Goal: Task Accomplishment & Management: Use online tool/utility

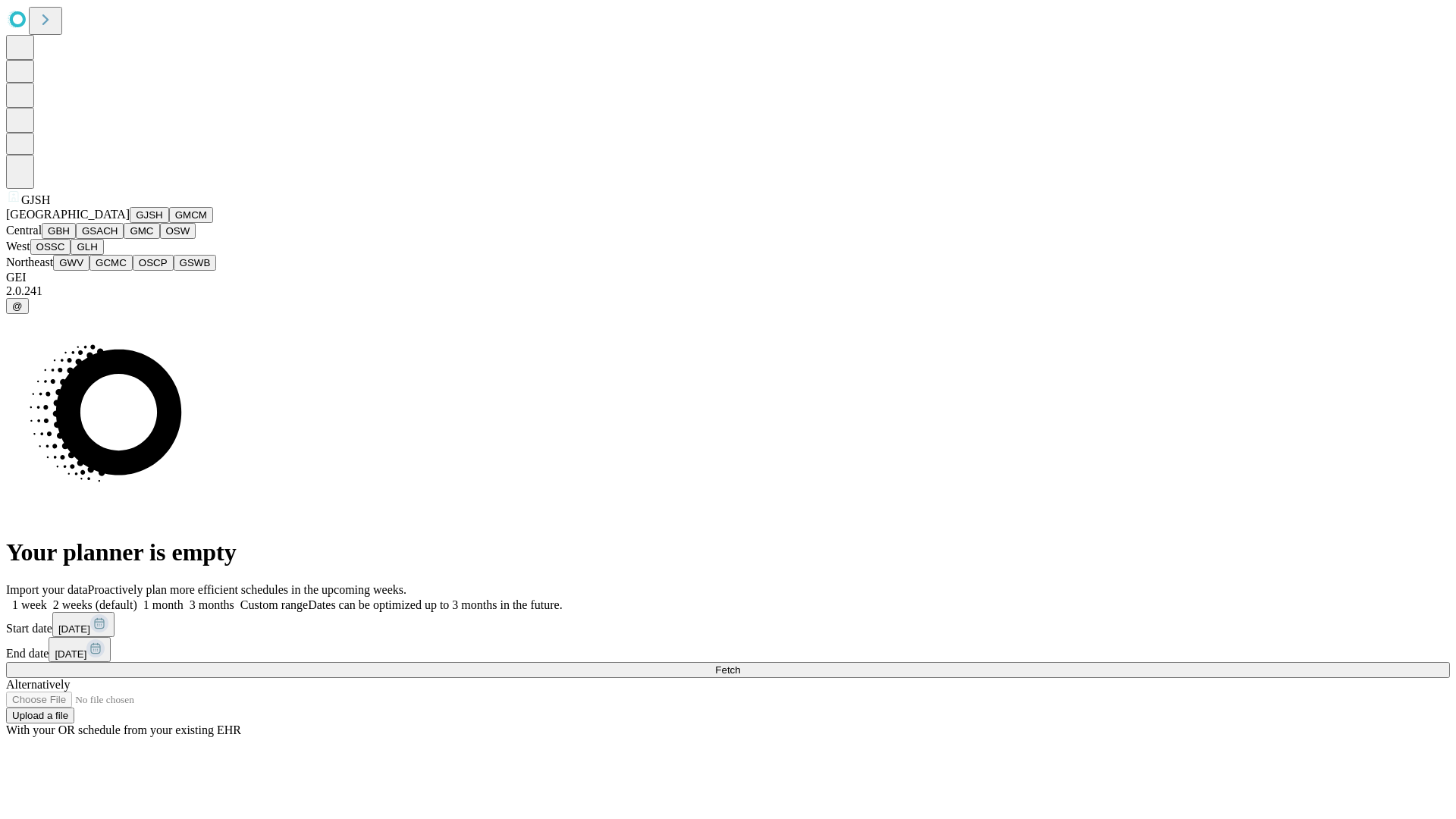
click at [129, 223] on button "GJSH" at bounding box center [149, 215] width 39 height 16
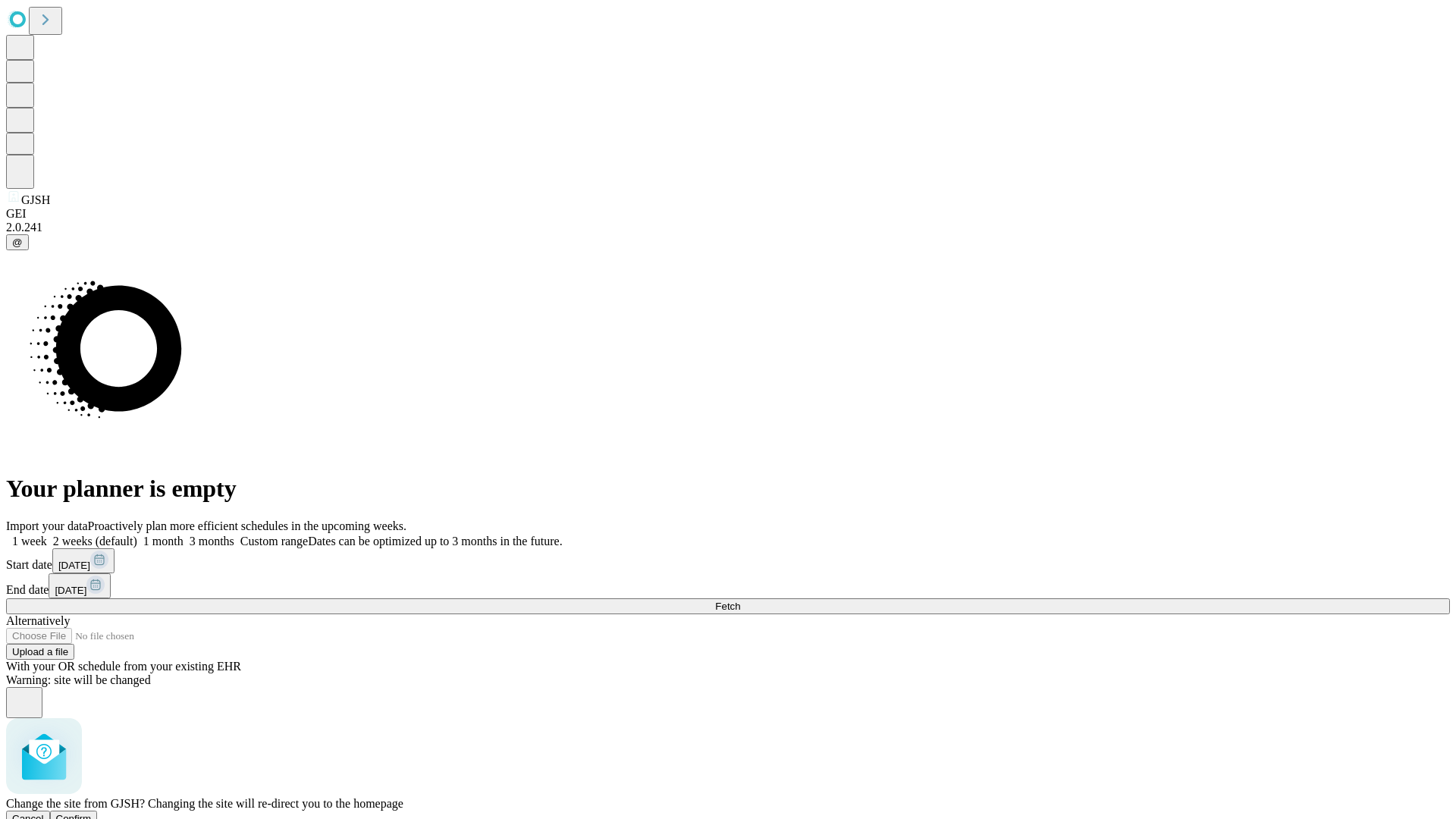
click at [92, 812] on span "Confirm" at bounding box center [74, 818] width 36 height 11
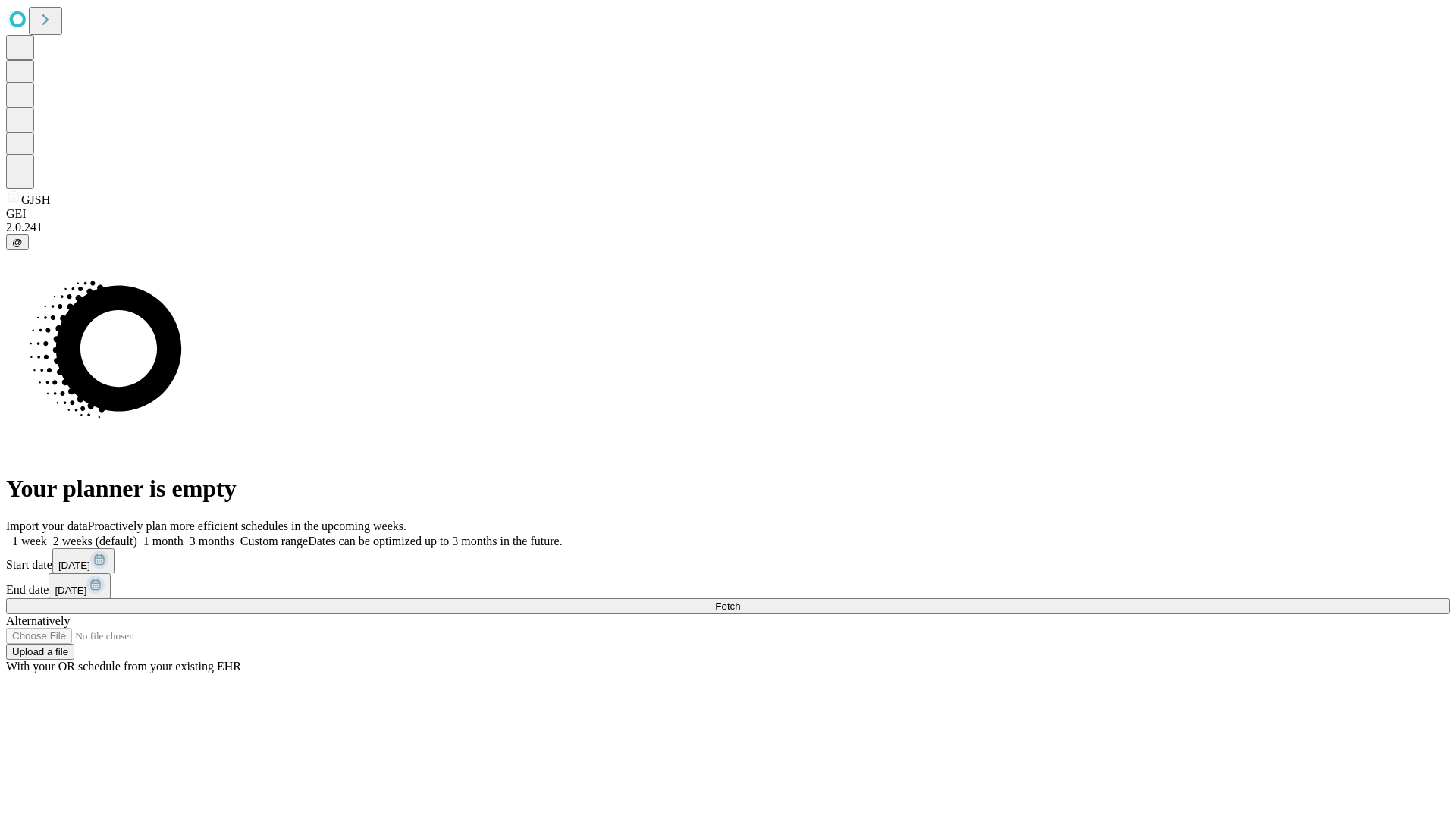
click at [183, 534] on label "1 month" at bounding box center [160, 541] width 46 height 13
click at [740, 600] on span "Fetch" at bounding box center [727, 606] width 25 height 11
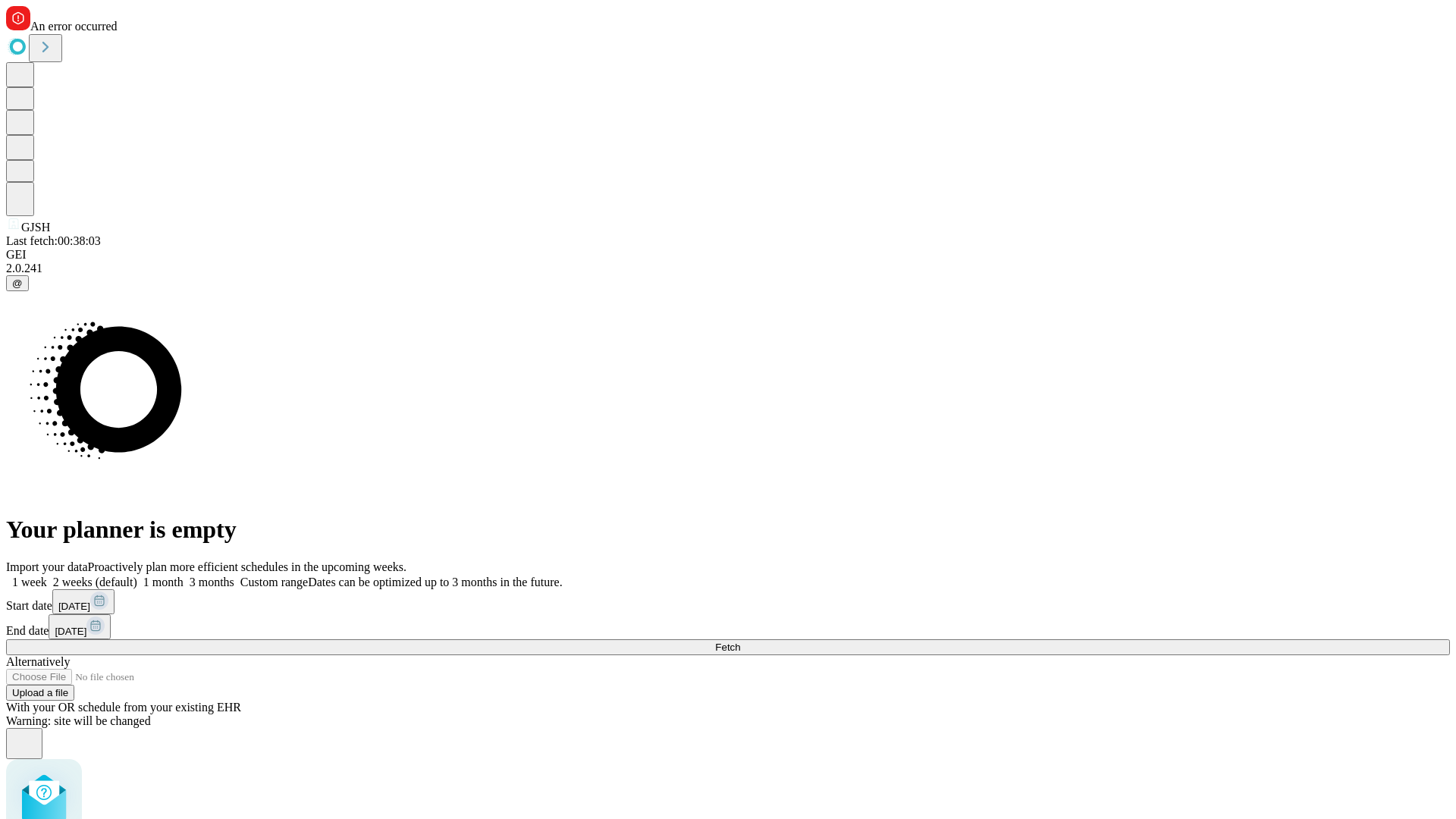
click at [183, 576] on label "1 month" at bounding box center [160, 582] width 46 height 13
click at [740, 642] on span "Fetch" at bounding box center [727, 647] width 25 height 11
click at [183, 576] on label "1 month" at bounding box center [160, 582] width 46 height 13
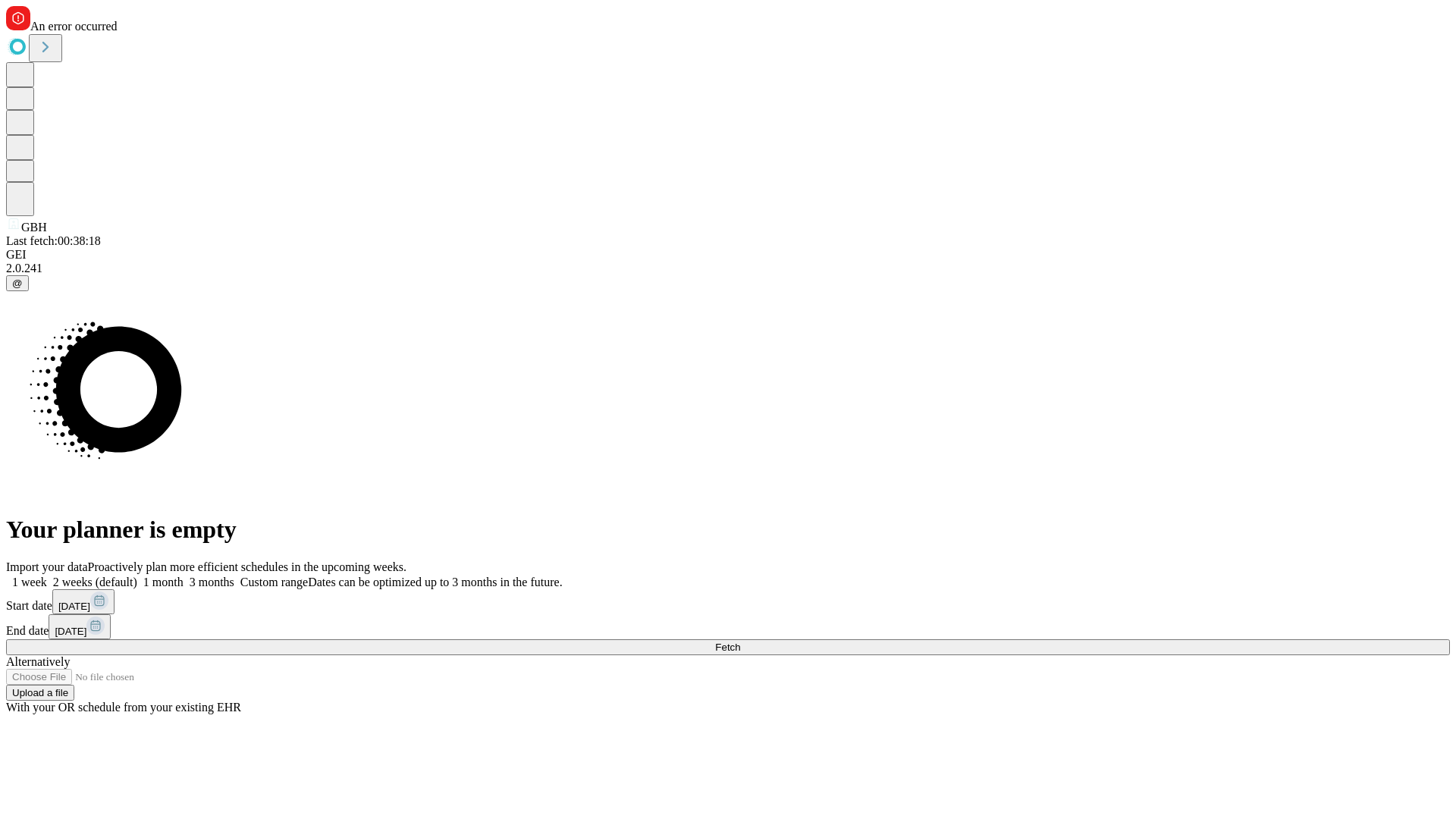
click at [740, 642] on span "Fetch" at bounding box center [727, 647] width 25 height 11
click at [183, 576] on label "1 month" at bounding box center [160, 582] width 46 height 13
click at [740, 642] on span "Fetch" at bounding box center [727, 647] width 25 height 11
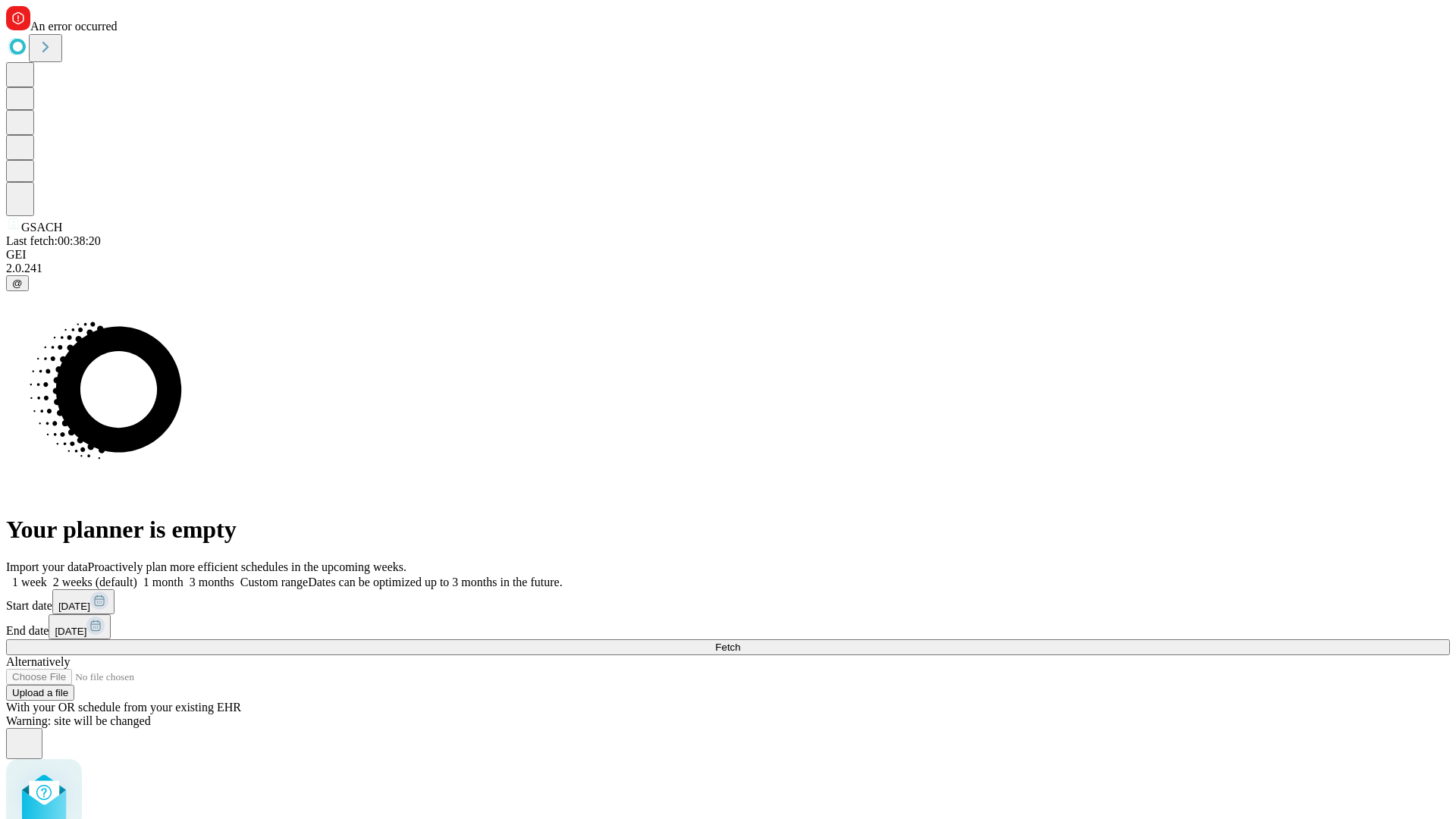
click at [183, 576] on label "1 month" at bounding box center [160, 582] width 46 height 13
click at [740, 642] on span "Fetch" at bounding box center [727, 647] width 25 height 11
click at [183, 576] on label "1 month" at bounding box center [160, 582] width 46 height 13
click at [740, 642] on span "Fetch" at bounding box center [727, 647] width 25 height 11
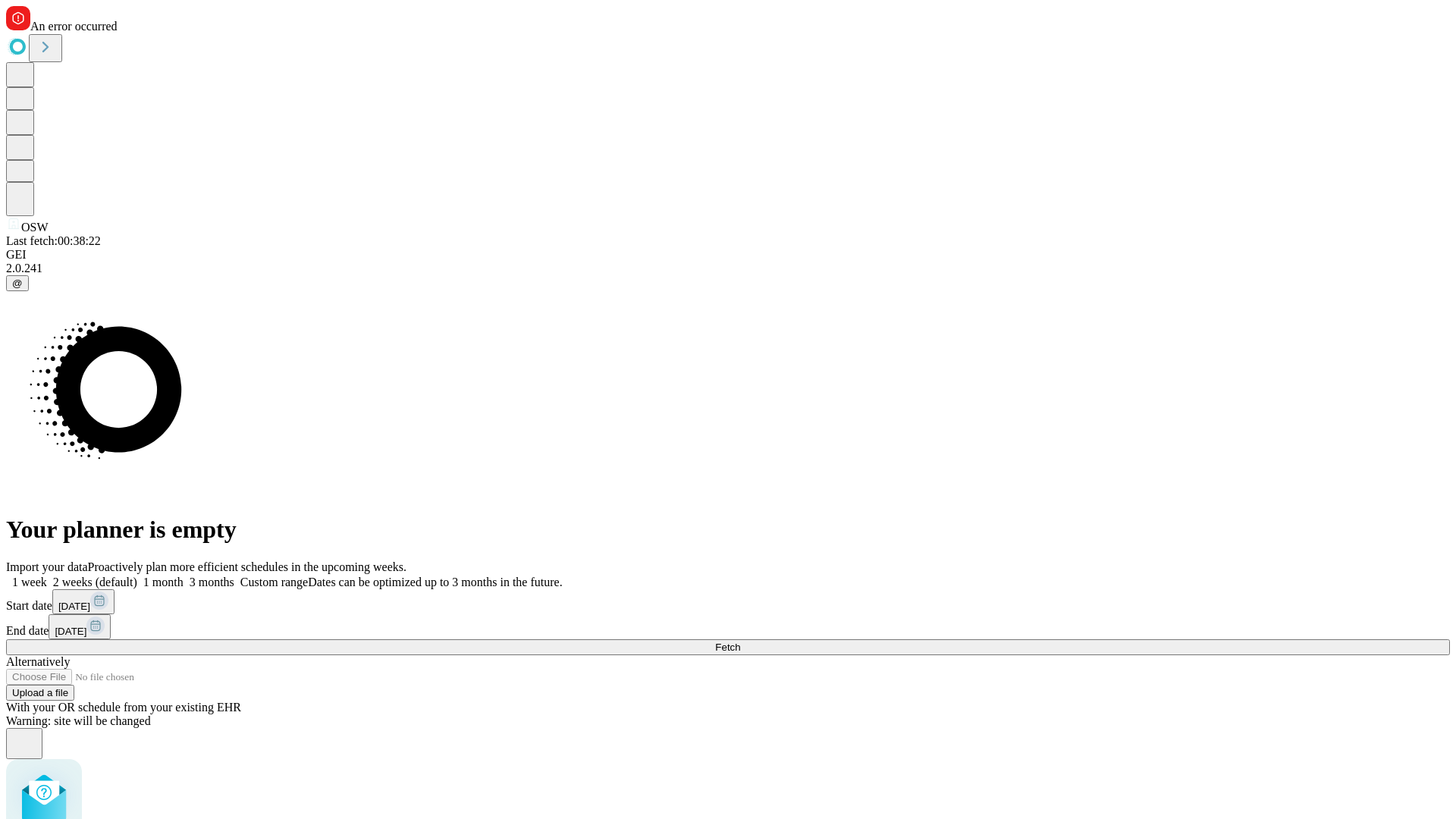
click at [183, 576] on label "1 month" at bounding box center [160, 582] width 46 height 13
click at [740, 642] on span "Fetch" at bounding box center [727, 647] width 25 height 11
click at [183, 576] on label "1 month" at bounding box center [160, 582] width 46 height 13
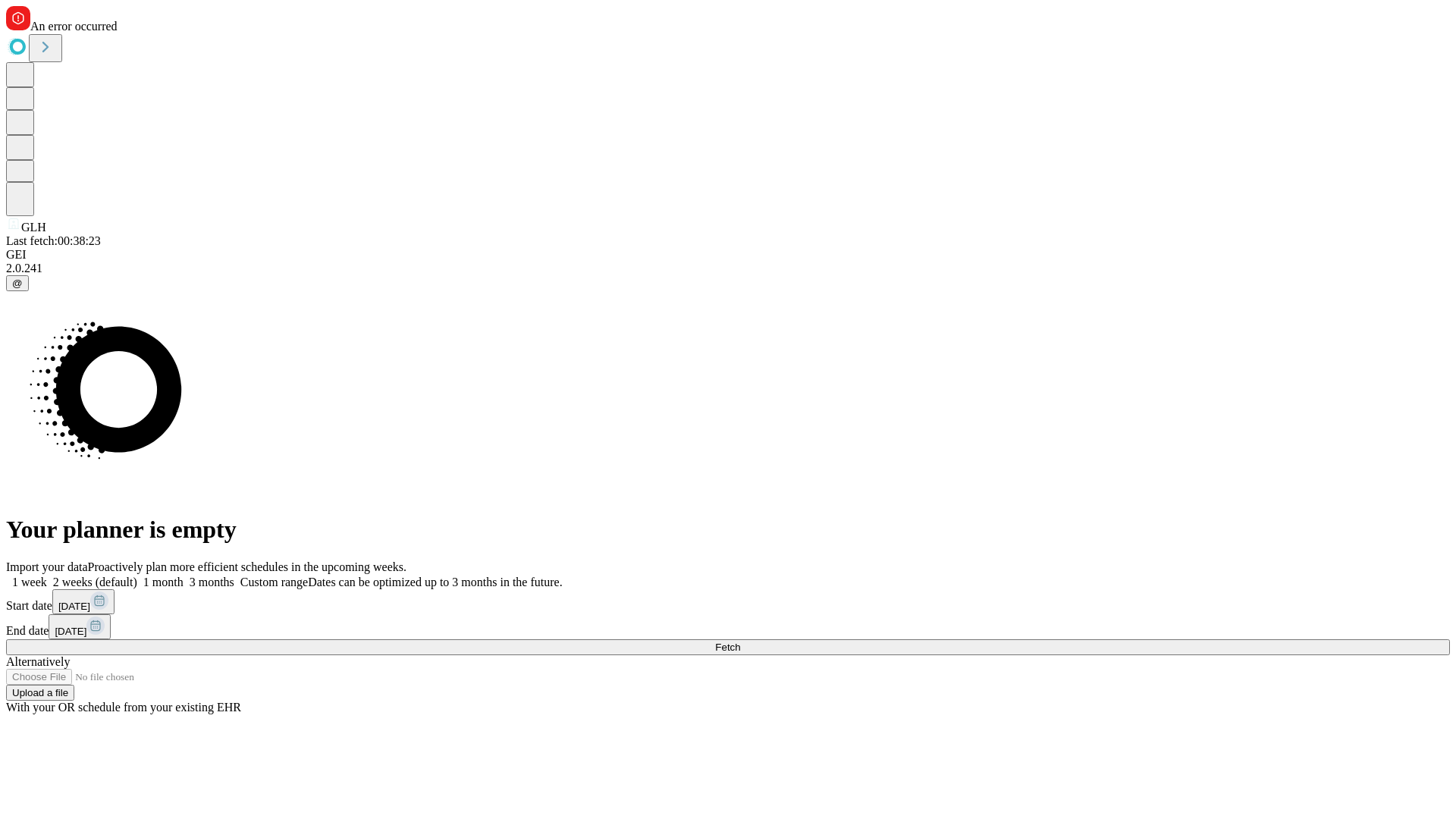
click at [740, 642] on span "Fetch" at bounding box center [727, 647] width 25 height 11
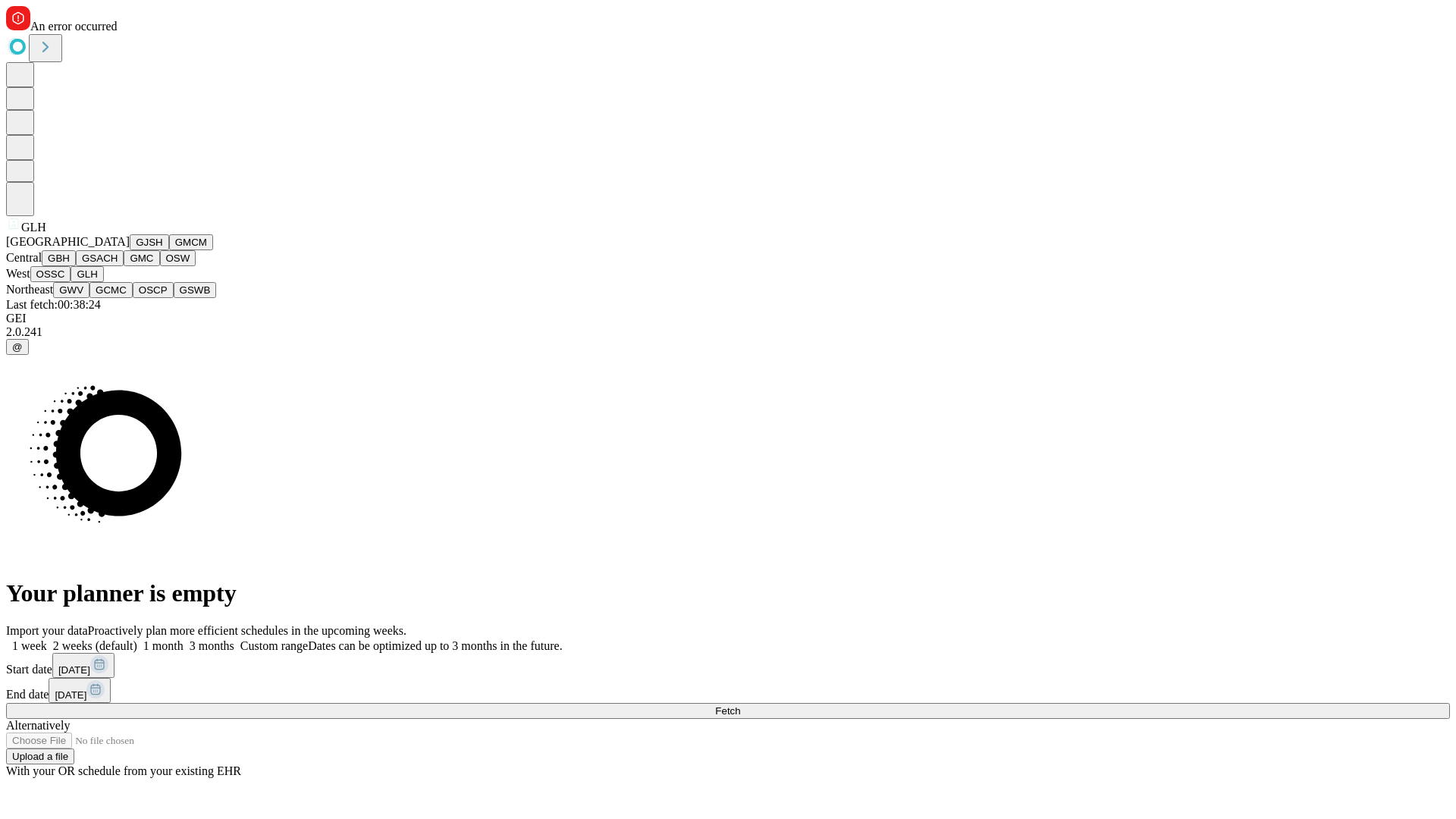
click at [90, 298] on button "GWV" at bounding box center [71, 290] width 37 height 16
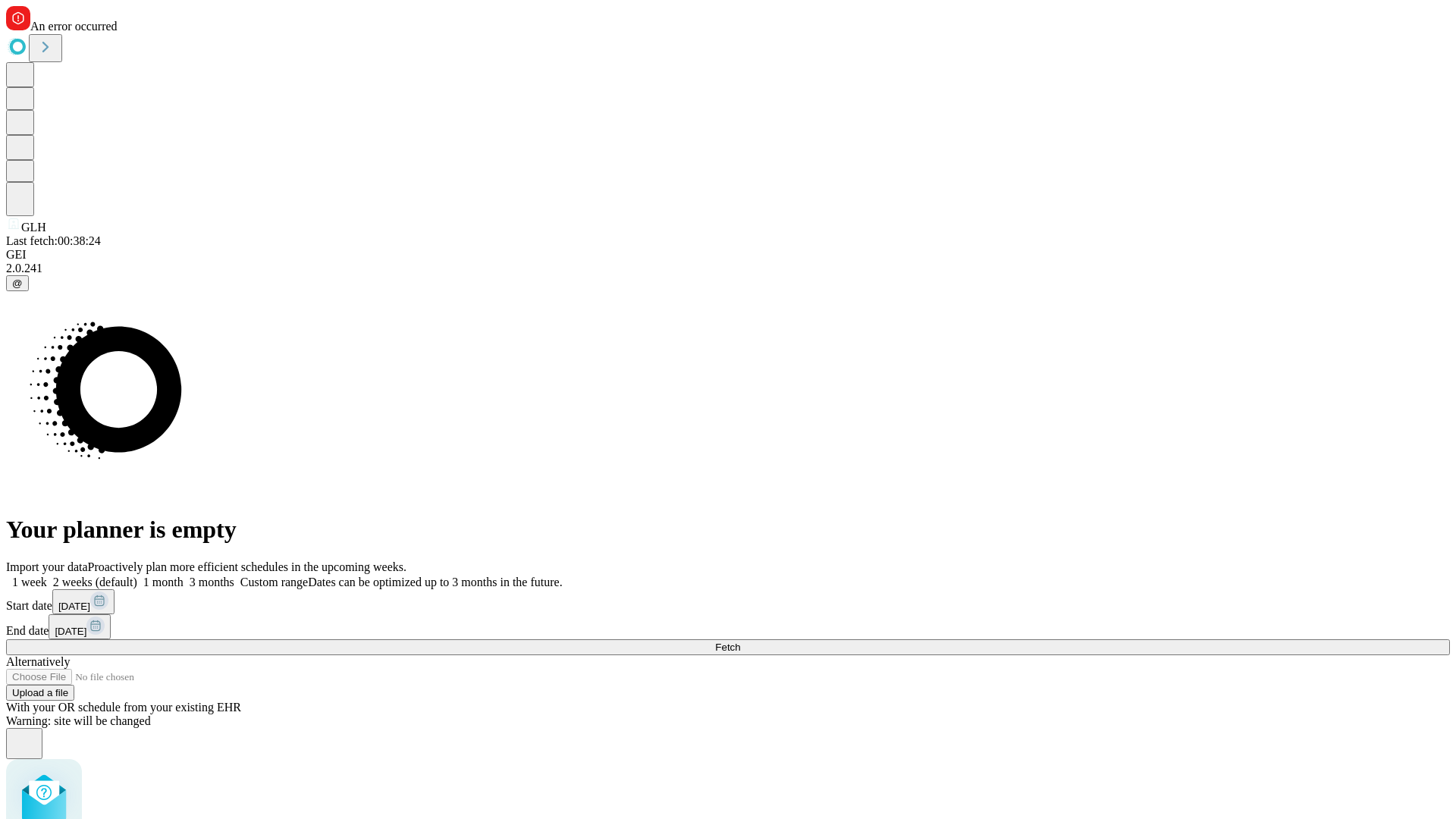
click at [183, 576] on label "1 month" at bounding box center [160, 582] width 46 height 13
click at [740, 642] on span "Fetch" at bounding box center [727, 647] width 25 height 11
click at [183, 576] on label "1 month" at bounding box center [160, 582] width 46 height 13
click at [740, 642] on span "Fetch" at bounding box center [727, 647] width 25 height 11
